Goal: Information Seeking & Learning: Learn about a topic

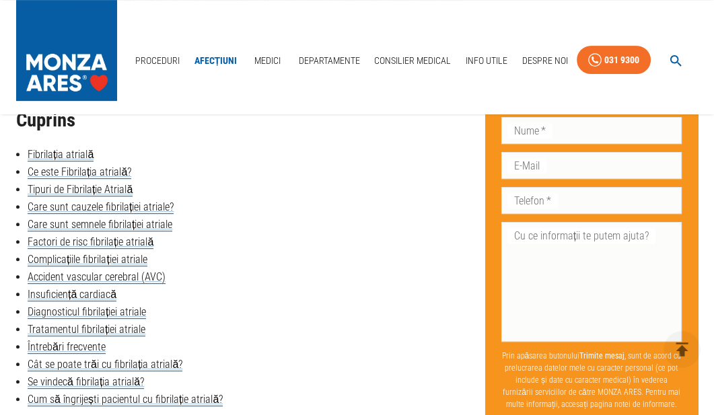
scroll to position [605, 0]
click at [54, 169] on link "Ce este Fibrilația atrială?" at bounding box center [80, 171] width 104 height 13
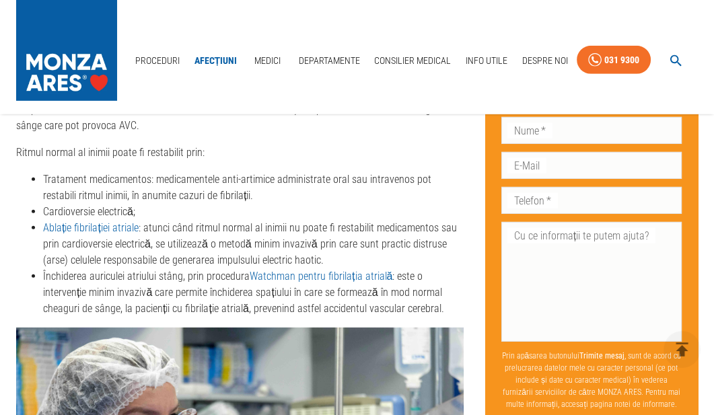
scroll to position [4366, 0]
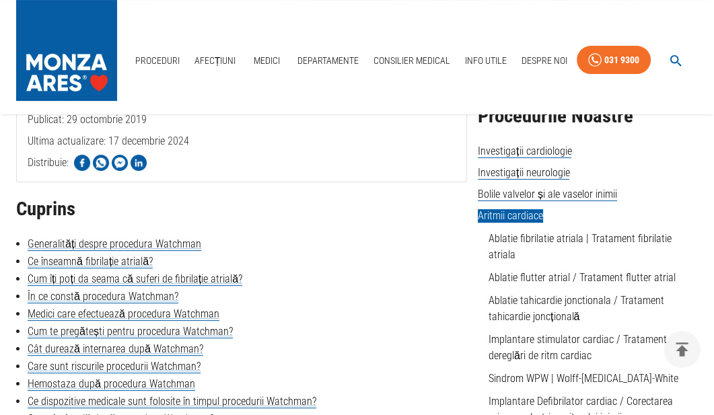
scroll to position [269, 0]
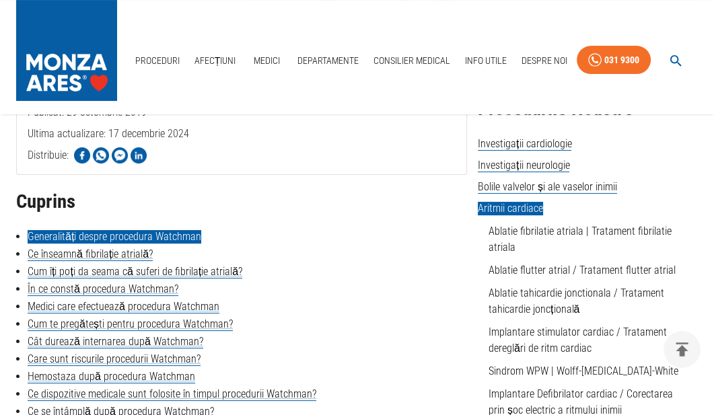
click at [110, 232] on link "Generalități despre procedura Watchman" at bounding box center [115, 236] width 174 height 13
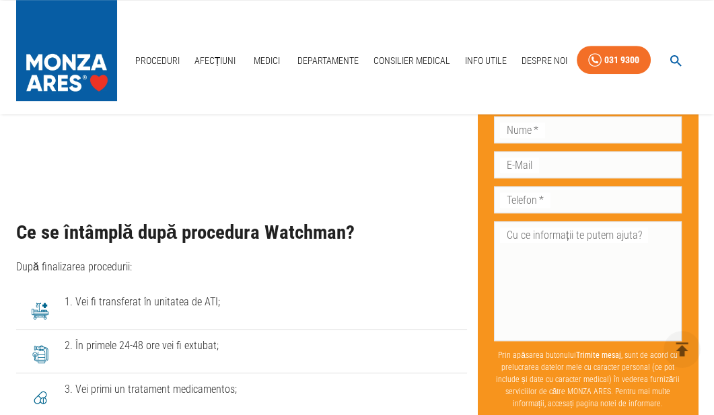
scroll to position [6322, 0]
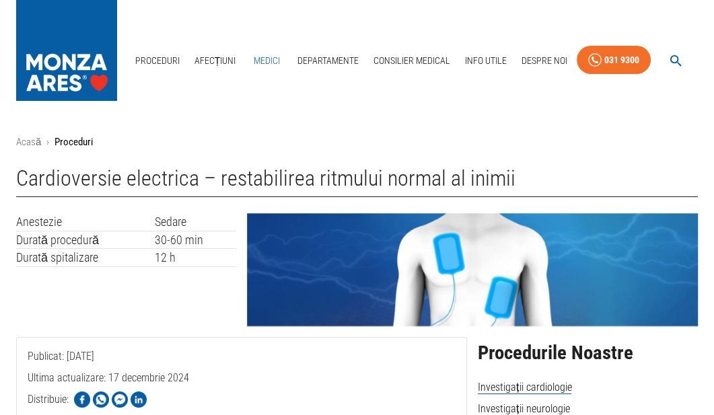
click at [266, 60] on link "Medici" at bounding box center [266, 61] width 43 height 28
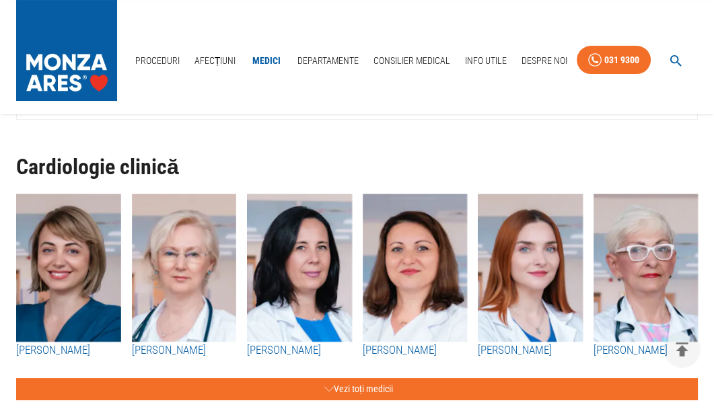
scroll to position [201, 0]
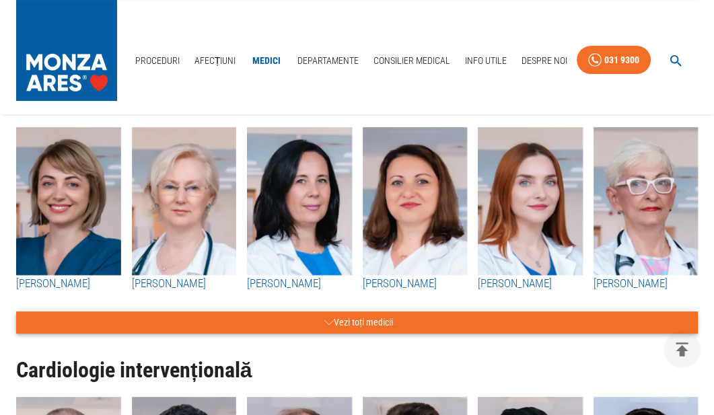
click at [326, 318] on icon "button" at bounding box center [328, 322] width 9 height 17
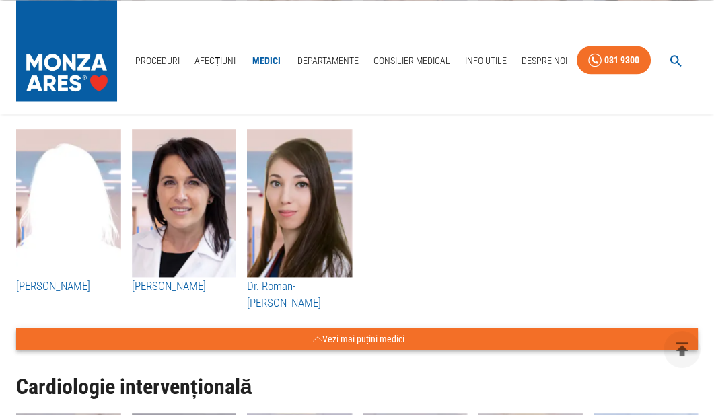
scroll to position [2556, 0]
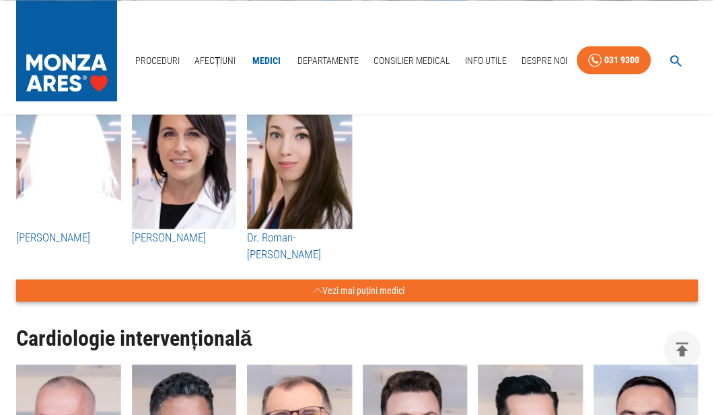
click at [316, 289] on icon "button" at bounding box center [317, 290] width 9 height 17
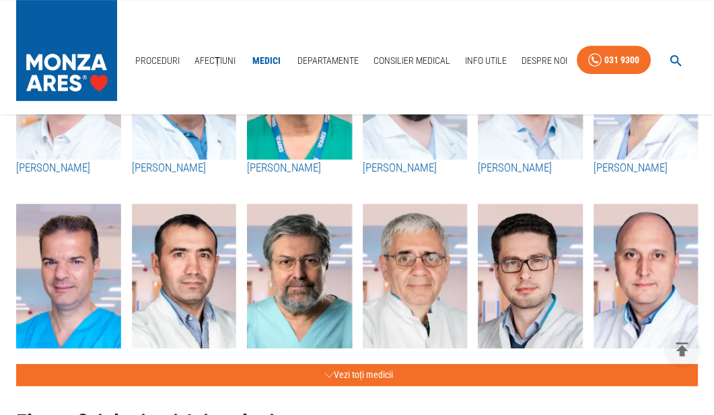
scroll to position [605, 0]
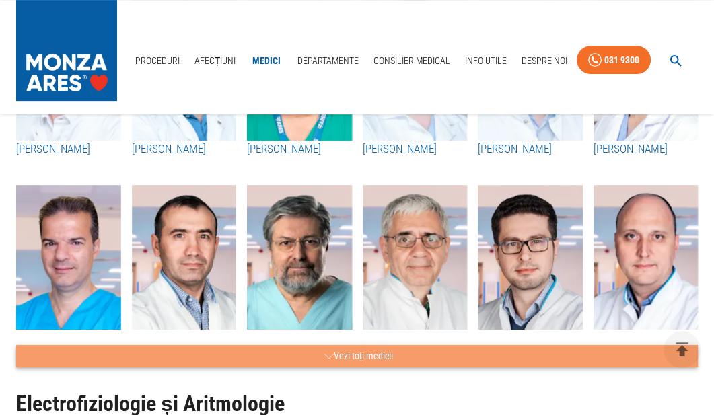
click at [347, 352] on button "Vezi toți medicii" at bounding box center [356, 356] width 681 height 22
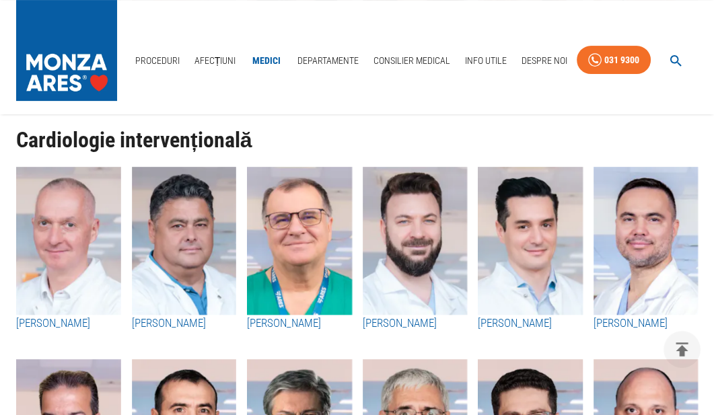
scroll to position [404, 0]
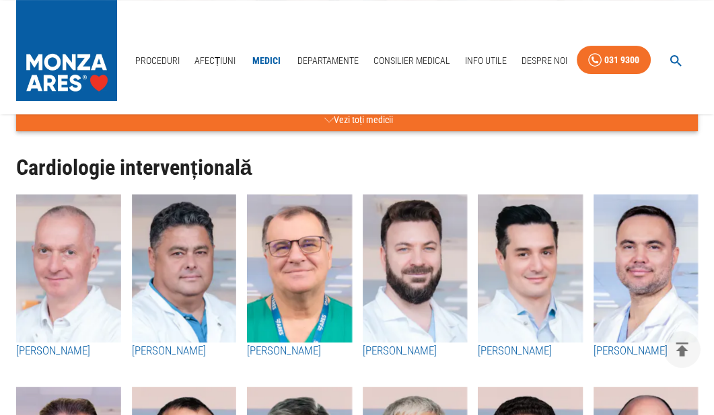
click at [50, 285] on img "button" at bounding box center [68, 268] width 105 height 148
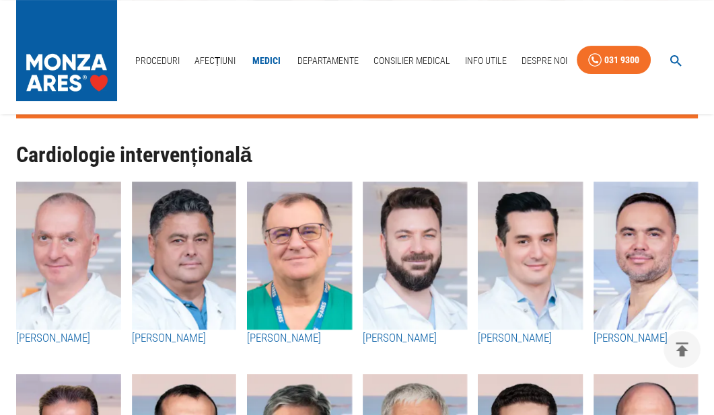
scroll to position [404, 0]
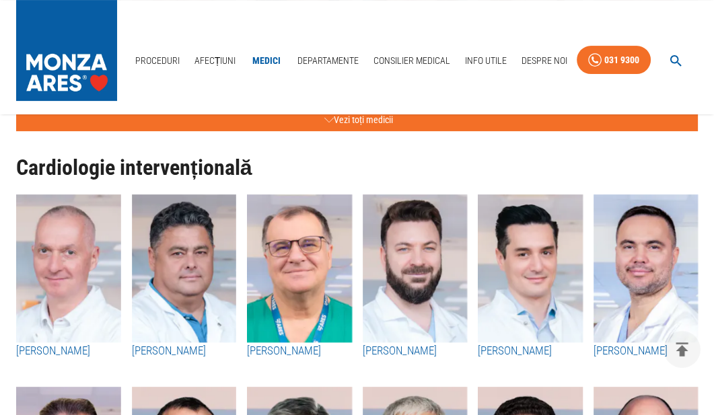
click at [64, 290] on img "button" at bounding box center [68, 268] width 105 height 148
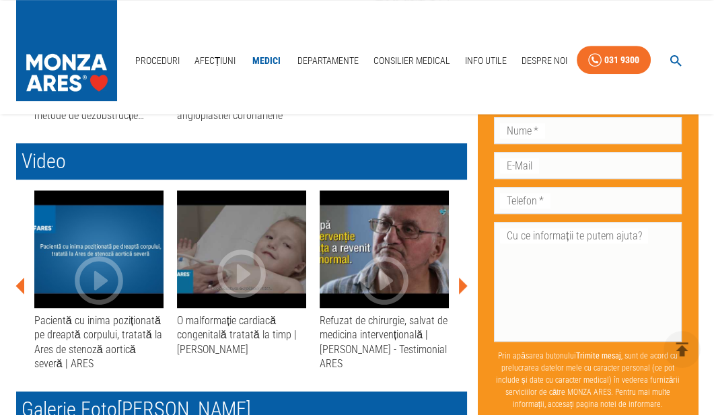
scroll to position [807, 0]
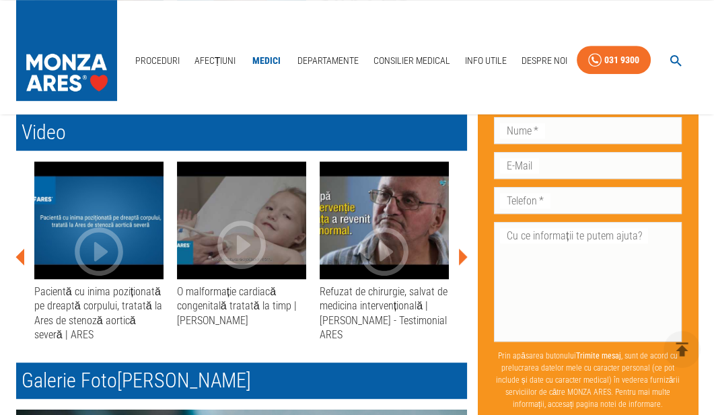
click at [461, 256] on icon at bounding box center [463, 256] width 9 height 17
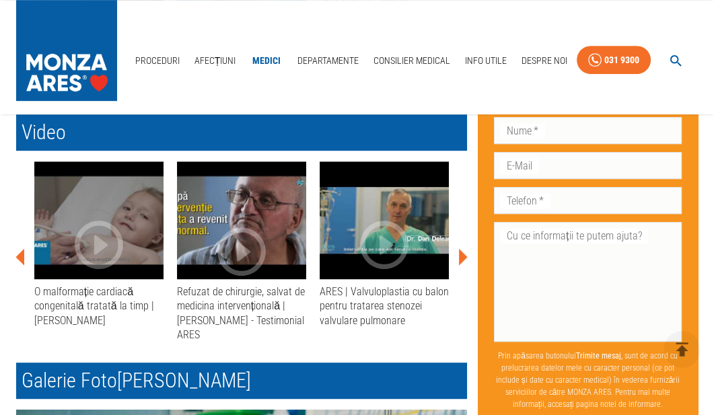
click at [461, 255] on icon at bounding box center [463, 256] width 9 height 17
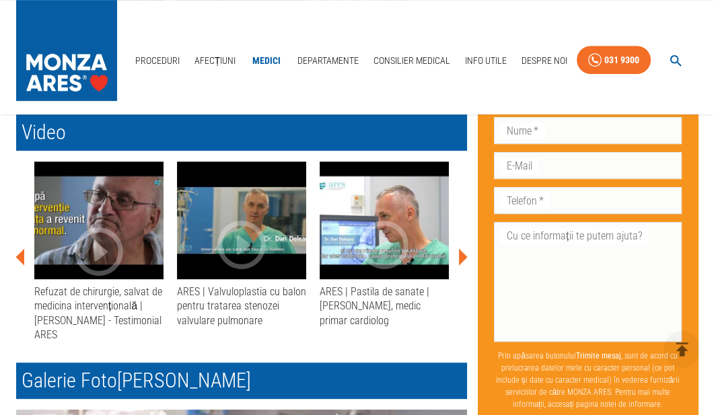
click at [461, 255] on icon at bounding box center [463, 256] width 9 height 17
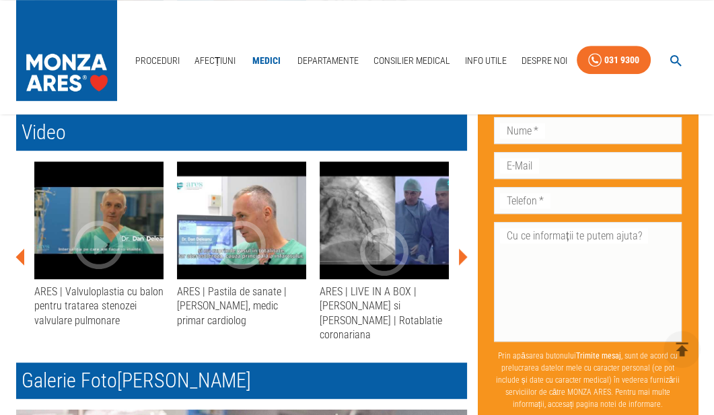
click at [461, 255] on icon at bounding box center [463, 256] width 9 height 17
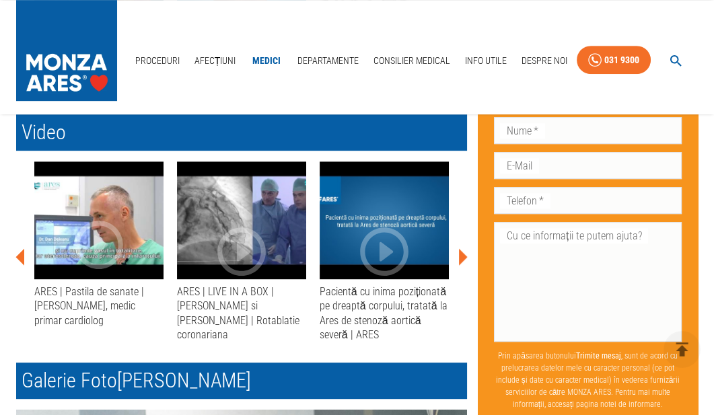
click at [461, 255] on icon at bounding box center [463, 256] width 9 height 17
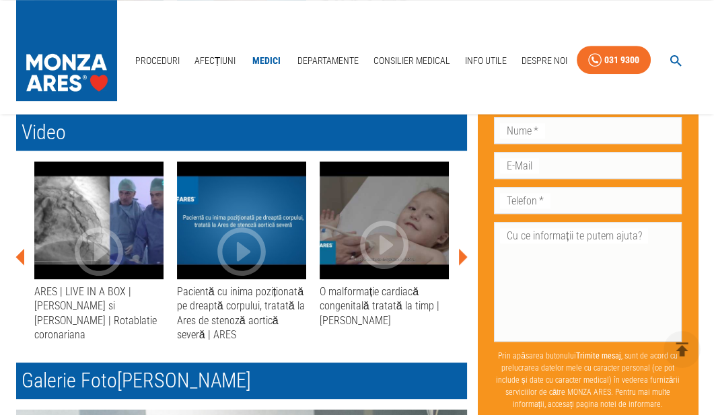
click at [461, 255] on icon at bounding box center [463, 256] width 9 height 17
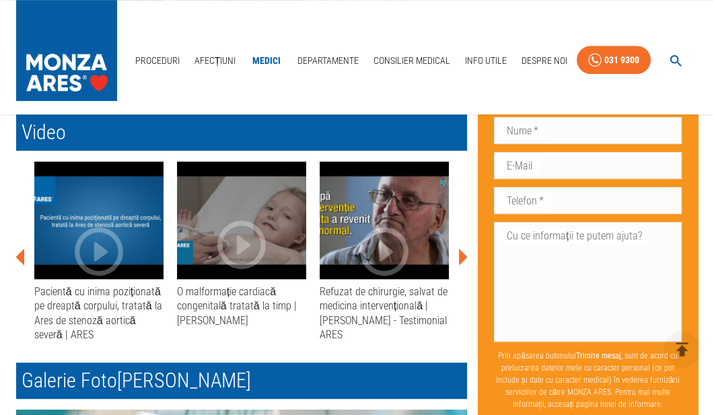
click at [18, 254] on icon at bounding box center [19, 256] width 9 height 17
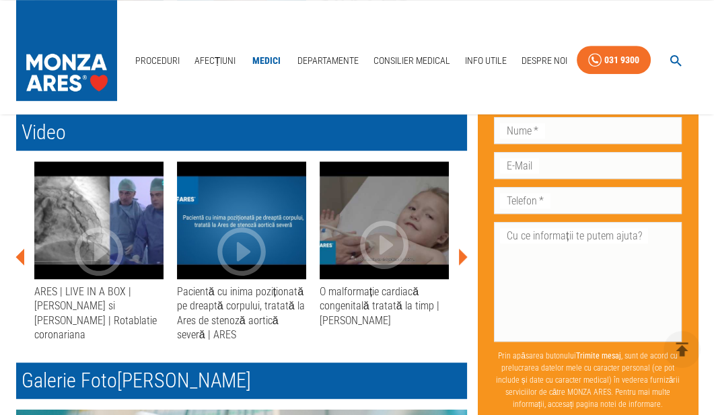
click at [18, 254] on icon at bounding box center [19, 256] width 9 height 17
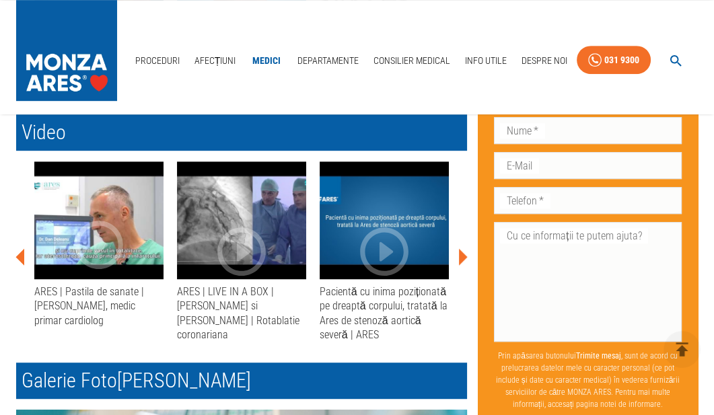
click at [18, 254] on icon at bounding box center [19, 256] width 9 height 17
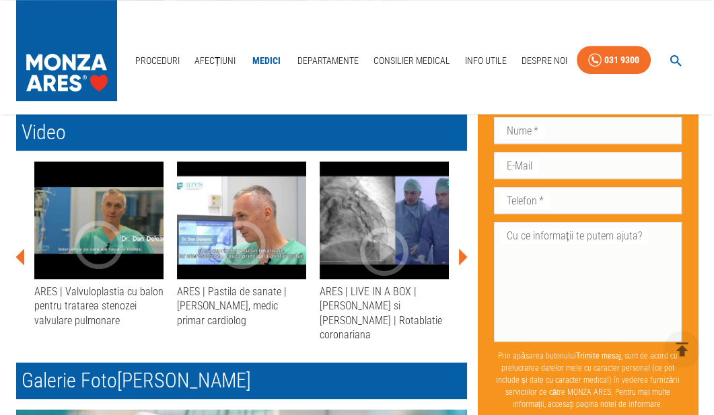
click at [18, 254] on icon at bounding box center [19, 256] width 9 height 17
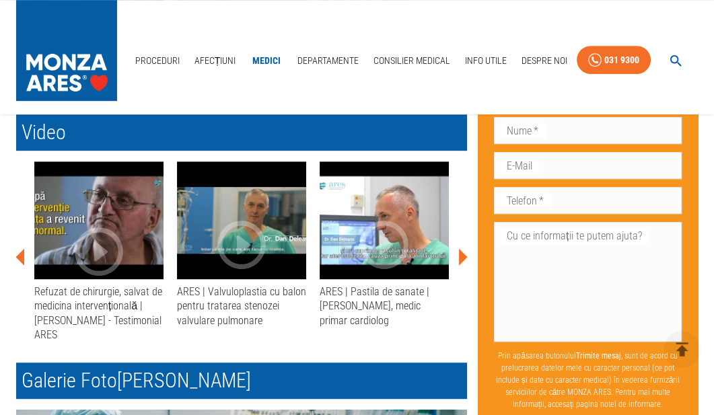
click at [18, 254] on icon at bounding box center [19, 256] width 9 height 17
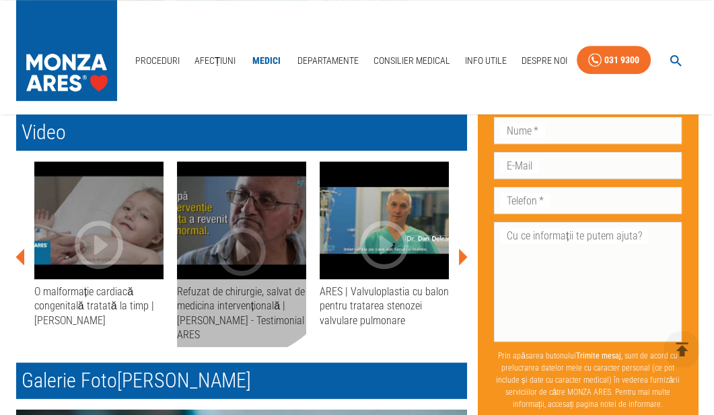
click at [228, 241] on icon "button" at bounding box center [242, 252] width 58 height 58
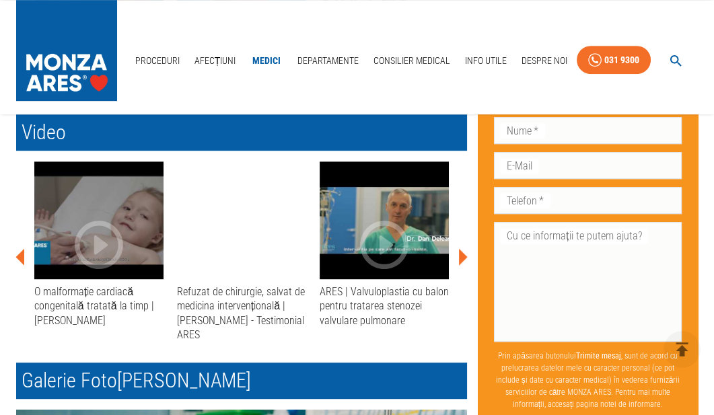
drag, startPoint x: 323, startPoint y: 344, endPoint x: 318, endPoint y: 337, distance: 8.6
click at [323, 343] on div "ARES | Valvuloplastia cu balon pentru tratarea stenozei valvulare pulmonare ARE…" at bounding box center [526, 256] width 2139 height 190
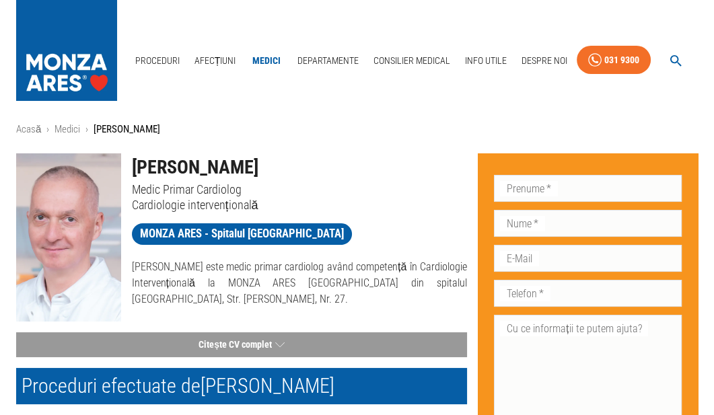
scroll to position [0, 0]
